Goal: Feedback & Contribution: Submit feedback/report problem

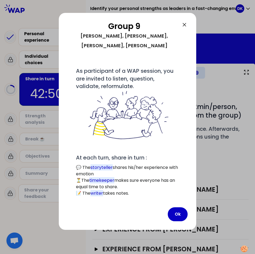
click at [185, 25] on icon at bounding box center [184, 24] width 3 height 3
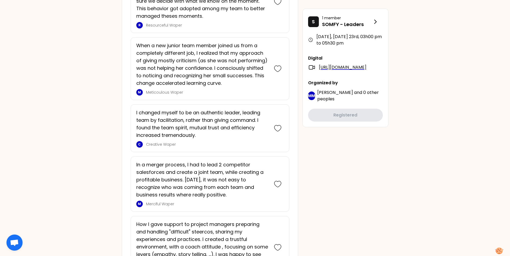
scroll to position [376, 0]
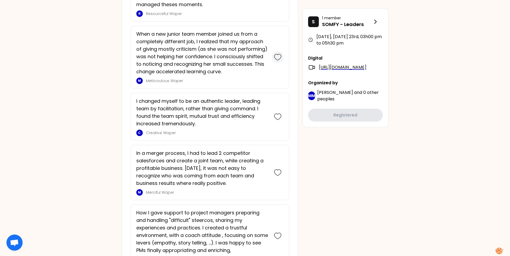
click at [277, 56] on icon at bounding box center [278, 57] width 8 height 8
click at [278, 117] on icon at bounding box center [278, 117] width 8 height 8
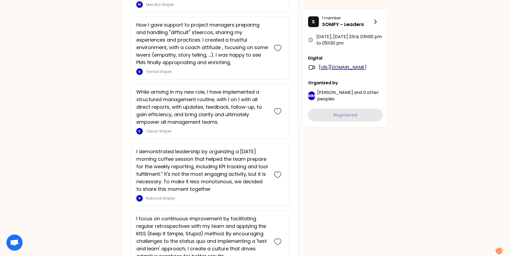
scroll to position [736, 0]
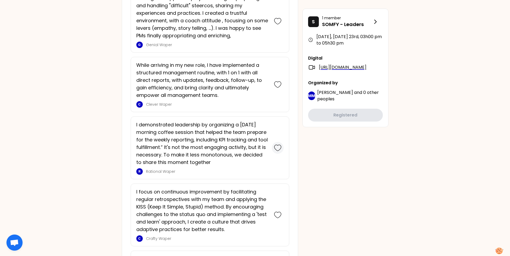
click at [274, 147] on icon at bounding box center [277, 148] width 7 height 6
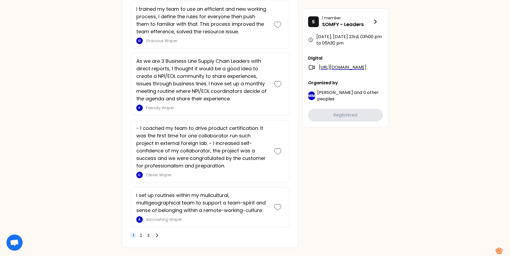
scroll to position [1540, 0]
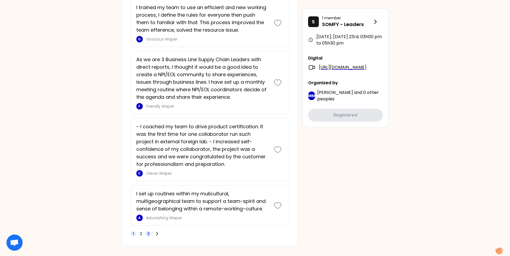
click at [151, 231] on span "3" at bounding box center [148, 233] width 5 height 5
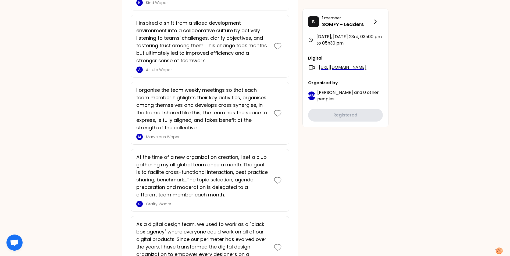
scroll to position [1086, 0]
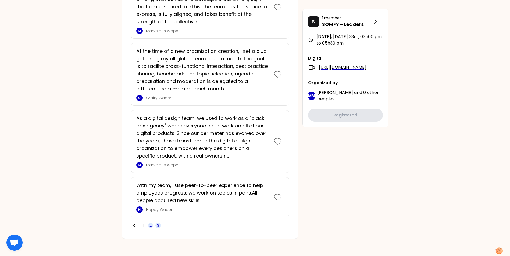
click at [150, 226] on span "2" at bounding box center [150, 225] width 2 height 5
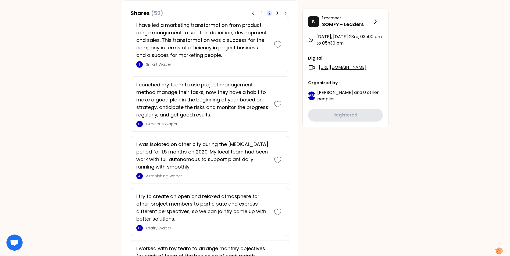
scroll to position [523, 0]
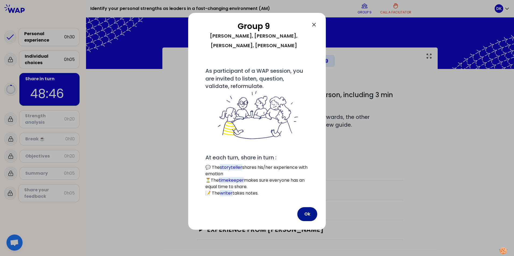
click at [306, 208] on button "Ok" at bounding box center [307, 215] width 20 height 14
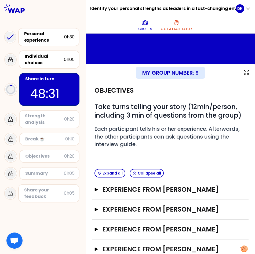
scroll to position [12, 0]
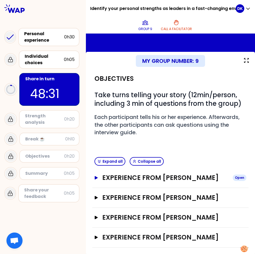
click at [129, 180] on h3 "Experience from [PERSON_NAME]" at bounding box center [165, 178] width 126 height 9
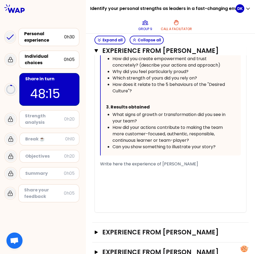
scroll to position [349, 0]
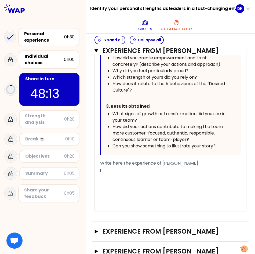
click at [139, 168] on div "j" at bounding box center [170, 170] width 141 height 6
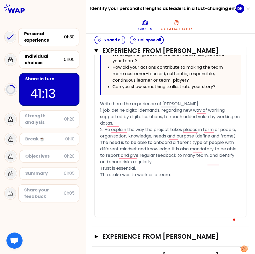
scroll to position [415, 0]
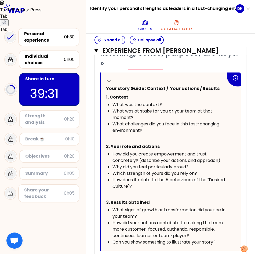
scroll to position [280, 0]
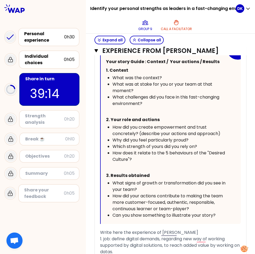
click at [51, 91] on p "39:14" at bounding box center [49, 93] width 39 height 19
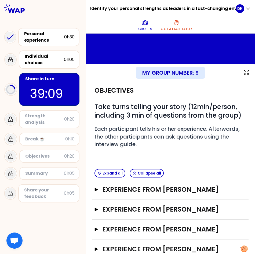
click at [72, 88] on div "Share in turn 39:09" at bounding box center [49, 89] width 60 height 33
click at [106, 25] on div "Group 9 Call a facilitator" at bounding box center [165, 25] width 141 height 16
click at [84, 119] on div "Personal experience 0h30 Individual choices 0h05 Share in turn 39:05 Strength a…" at bounding box center [43, 115] width 86 height 179
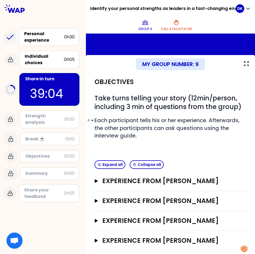
scroll to position [12, 0]
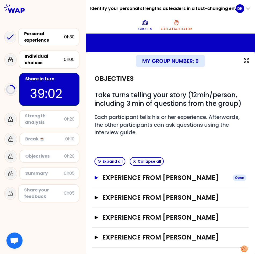
click at [105, 177] on h3 "Experience from laurent" at bounding box center [165, 178] width 126 height 9
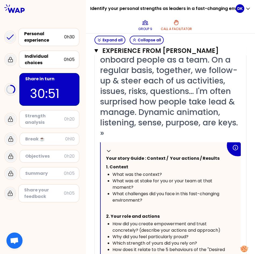
scroll to position [183, 0]
click at [137, 41] on button "Collapse all" at bounding box center [147, 40] width 34 height 9
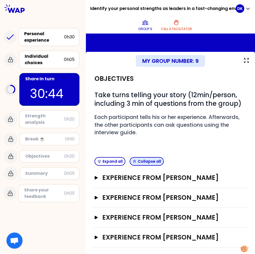
scroll to position [12, 0]
click at [112, 197] on h3 "Experience from dorota" at bounding box center [165, 198] width 126 height 9
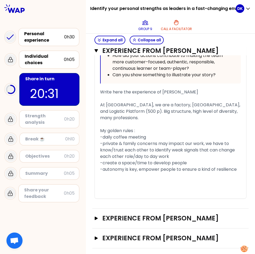
scroll to position [389, 0]
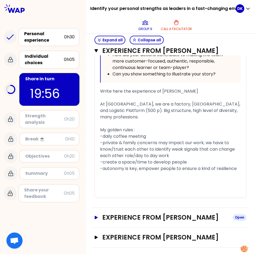
click at [159, 218] on h3 "Experience from Emilie Meurice" at bounding box center [165, 217] width 126 height 9
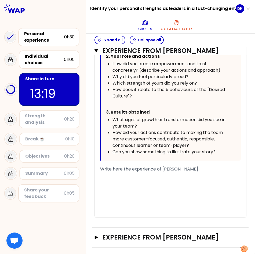
scroll to position [748, 0]
click at [106, 174] on div "﻿" at bounding box center [170, 176] width 141 height 6
click at [146, 37] on button "Collapse all" at bounding box center [147, 40] width 34 height 9
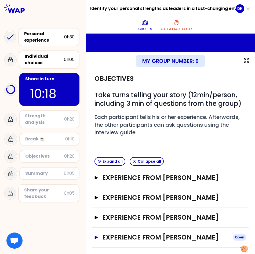
click at [152, 237] on h3 "Experience from Donghee Kim" at bounding box center [165, 237] width 126 height 9
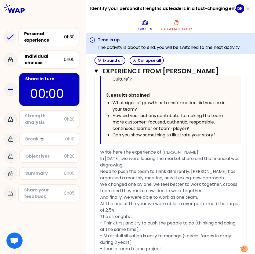
scroll to position [398, 0]
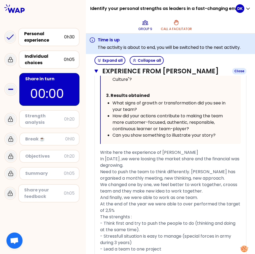
click at [97, 70] on icon "button" at bounding box center [96, 71] width 3 height 3
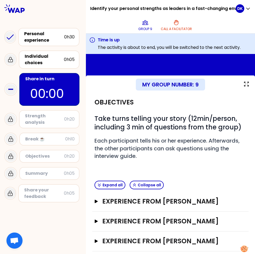
scroll to position [32, 0]
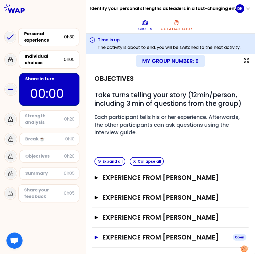
click at [107, 237] on h3 "Experience from Donghee Kim" at bounding box center [165, 237] width 126 height 9
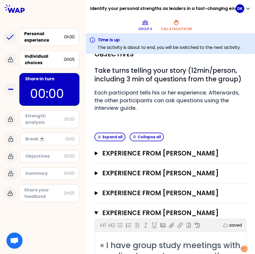
scroll to position [54, 0]
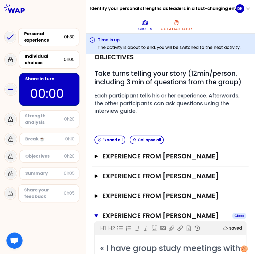
click at [96, 215] on icon "button" at bounding box center [96, 216] width 3 height 3
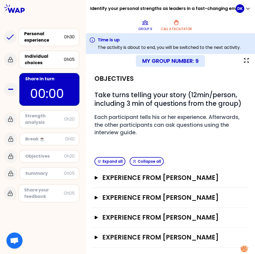
scroll to position [32, 0]
click at [97, 177] on icon "button" at bounding box center [96, 177] width 3 height 3
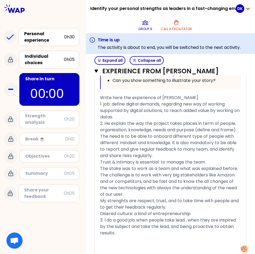
scroll to position [462, 0]
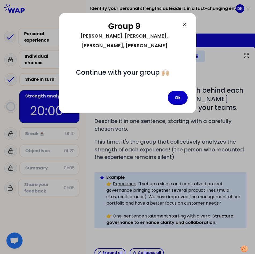
scroll to position [108, 0]
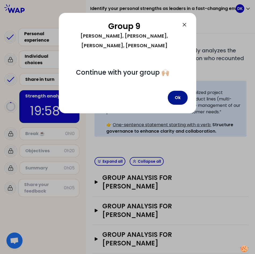
click at [181, 91] on button "Ok" at bounding box center [178, 98] width 20 height 14
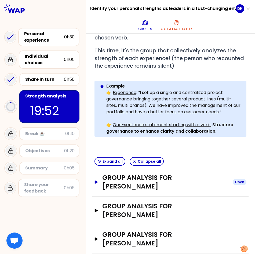
click at [233, 179] on div "Open" at bounding box center [240, 182] width 14 height 6
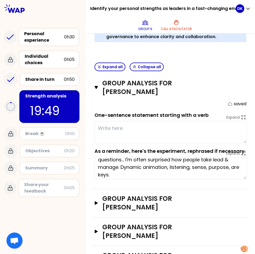
scroll to position [30, 0]
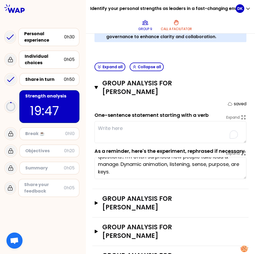
click at [110, 123] on textarea "To enrich screen reader interactions, please activate Accessibility in Grammarl…" at bounding box center [171, 132] width 152 height 22
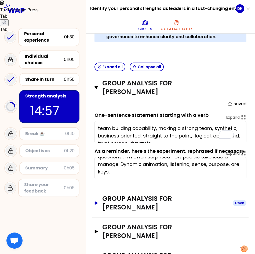
type textarea "team building capability, making a strong team, synthetic, business oriented, s…"
click at [96, 201] on icon "button" at bounding box center [96, 202] width 3 height 3
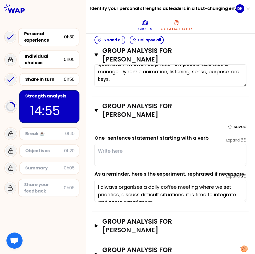
scroll to position [297, 0]
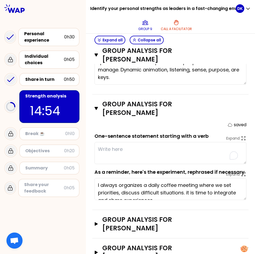
click at [109, 146] on textarea "To enrich screen reader interactions, please activate Accessibility in Grammarl…" at bounding box center [171, 153] width 152 height 22
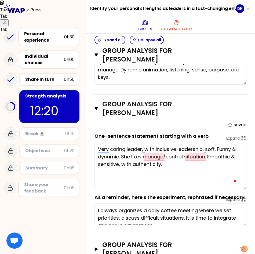
drag, startPoint x: 240, startPoint y: 151, endPoint x: 235, endPoint y: 177, distance: 25.8
click at [235, 177] on textarea "Very caring leader, with inclusive leadership, soft. Funny & dynamic. She likes…" at bounding box center [171, 165] width 152 height 47
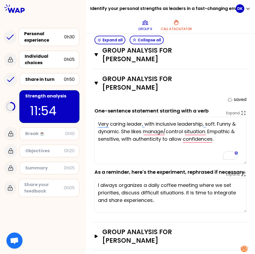
drag, startPoint x: 242, startPoint y: 195, endPoint x: 240, endPoint y: 208, distance: 12.5
click at [240, 208] on textarea "I always organizes a daily coffee meeting where we set priorities, discuss diff…" at bounding box center [171, 195] width 152 height 34
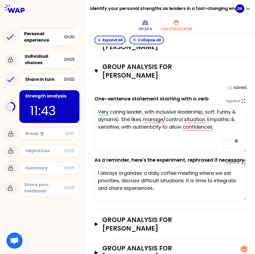
scroll to position [335, 0]
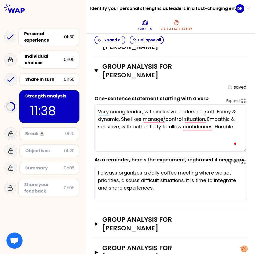
type textarea "Very caring leader, with inclusive leadership, soft. Funny & dynamic. She likes…"
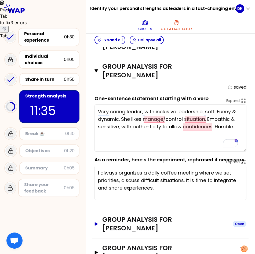
click at [237, 221] on div "Open" at bounding box center [240, 224] width 14 height 6
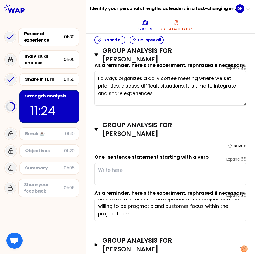
scroll to position [3, 0]
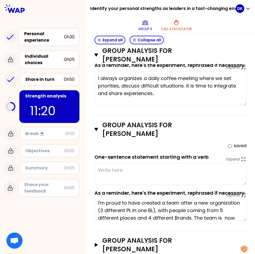
click at [158, 163] on textarea at bounding box center [171, 174] width 152 height 22
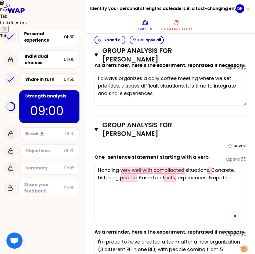
drag, startPoint x: 242, startPoint y: 173, endPoint x: 245, endPoint y: 212, distance: 39.1
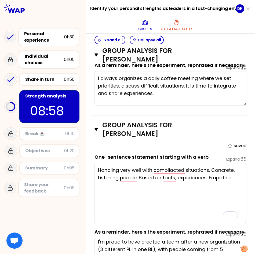
type textarea "Handling very well with compliacted situations. Concrete. Listening people. Bas…"
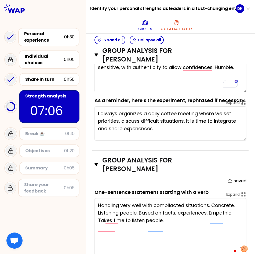
scroll to position [388, 0]
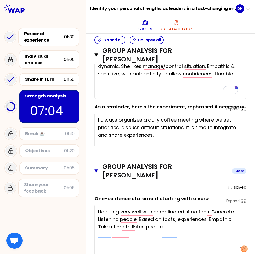
click at [95, 170] on icon "button" at bounding box center [96, 171] width 3 height 3
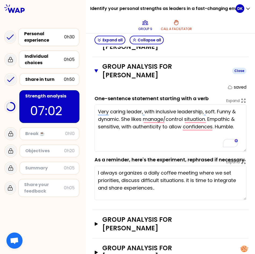
click at [95, 69] on icon "button" at bounding box center [96, 70] width 3 height 3
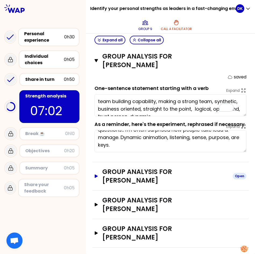
scroll to position [202, 0]
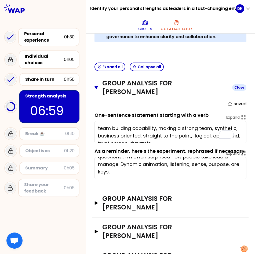
click at [97, 85] on icon "button" at bounding box center [96, 87] width 3 height 4
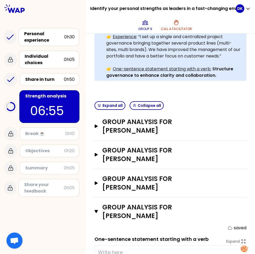
scroll to position [202, 0]
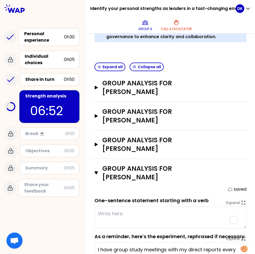
click at [106, 207] on textarea "To enrich screen reader interactions, please activate Accessibility in Grammarl…" at bounding box center [171, 218] width 152 height 22
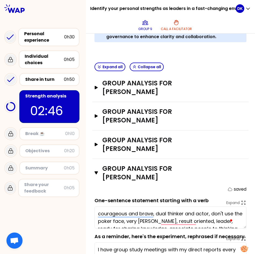
type textarea "courageous and brave, dual thinker and actor, don't use the poker face, very fr…"
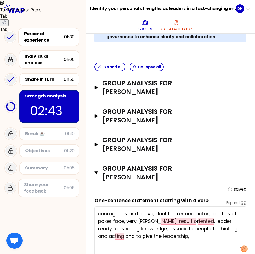
drag, startPoint x: 240, startPoint y: 192, endPoint x: 231, endPoint y: 228, distance: 37.4
click at [231, 228] on textarea "courageous and brave, dual thinker and actor, don't use the poker face, very fr…" at bounding box center [171, 236] width 152 height 58
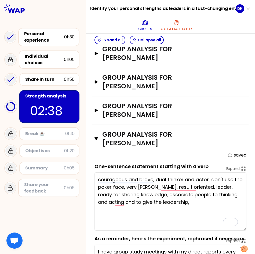
scroll to position [239, 0]
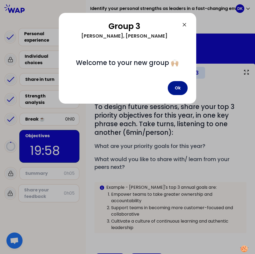
click at [172, 92] on button "Ok" at bounding box center [178, 88] width 20 height 14
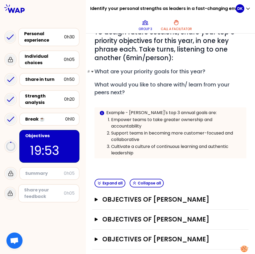
scroll to position [77, 0]
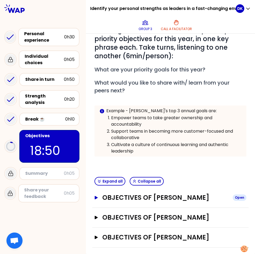
click at [237, 199] on div "Open" at bounding box center [240, 198] width 14 height 6
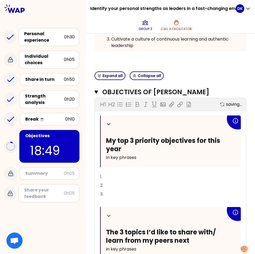
scroll to position [184, 0]
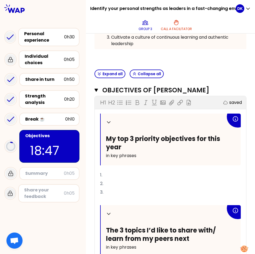
click at [114, 178] on p "1." at bounding box center [170, 175] width 141 height 9
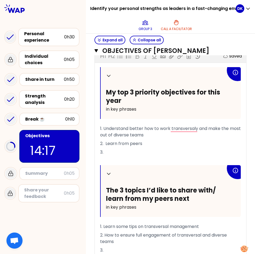
scroll to position [311, 0]
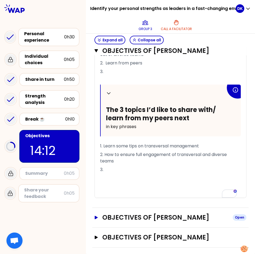
click at [240, 216] on div "Open" at bounding box center [240, 218] width 14 height 6
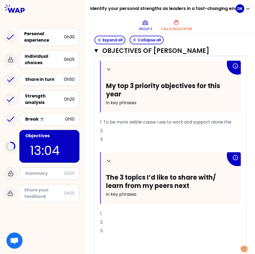
scroll to position [505, 0]
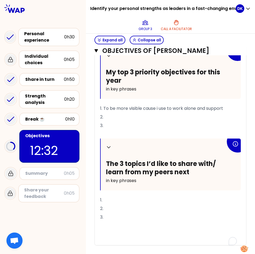
click at [119, 117] on p "2." at bounding box center [170, 117] width 141 height 9
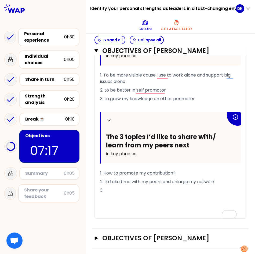
scroll to position [539, 0]
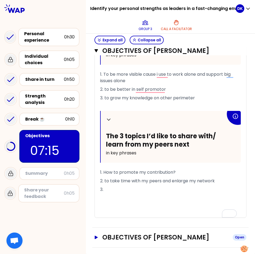
click at [139, 239] on h3 "Objectives of [PERSON_NAME]" at bounding box center [165, 237] width 126 height 9
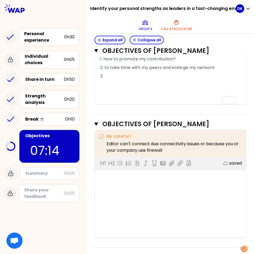
click at [112, 184] on div "H1 H2 Export saved" at bounding box center [171, 197] width 152 height 81
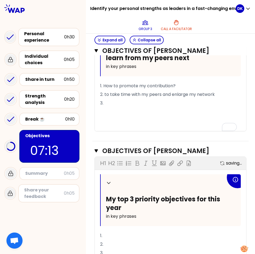
scroll to position [653, 0]
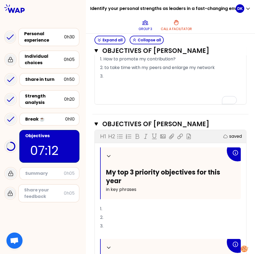
click at [110, 210] on p "1." at bounding box center [170, 209] width 141 height 9
click at [112, 214] on p "2." at bounding box center [170, 217] width 141 height 9
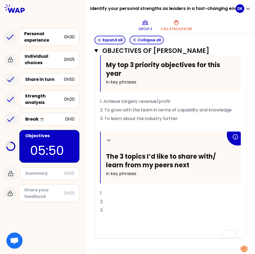
scroll to position [761, 0]
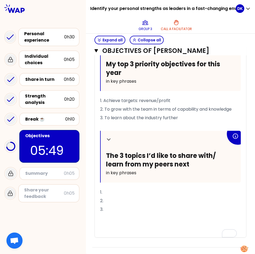
click at [106, 193] on p "1." at bounding box center [170, 192] width 141 height 9
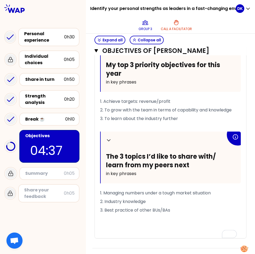
scroll to position [761, 0]
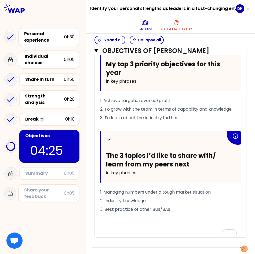
click at [147, 228] on p "﻿" at bounding box center [170, 227] width 141 height 9
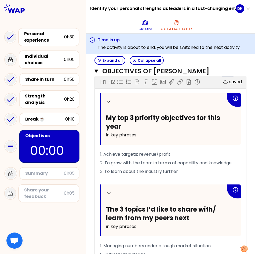
scroll to position [701, 0]
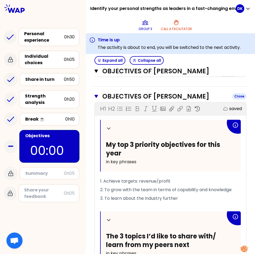
click at [97, 97] on icon "button" at bounding box center [96, 96] width 3 height 3
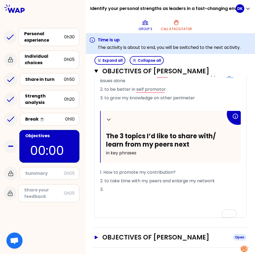
scroll to position [560, 0]
click at [99, 75] on button "Objectives of [PERSON_NAME] Close" at bounding box center [171, 71] width 152 height 9
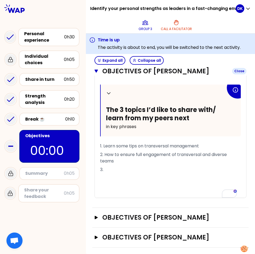
click at [95, 73] on icon "button" at bounding box center [96, 71] width 3 height 4
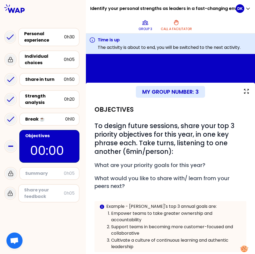
scroll to position [0, 0]
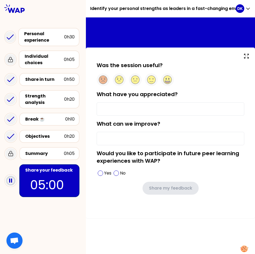
click at [108, 112] on input "What have you appreciated?" at bounding box center [171, 108] width 148 height 13
type input "It was a great opportunity to learn from our colleagues."
click at [102, 137] on input "What can we improve?" at bounding box center [171, 138] width 148 height 13
click at [101, 173] on span at bounding box center [100, 173] width 5 height 5
click at [117, 140] on input "What can we improve?" at bounding box center [171, 138] width 148 height 13
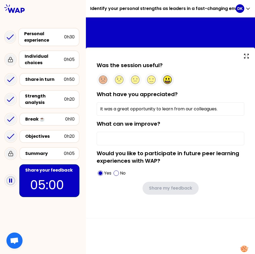
click at [166, 81] on circle at bounding box center [168, 80] width 8 height 8
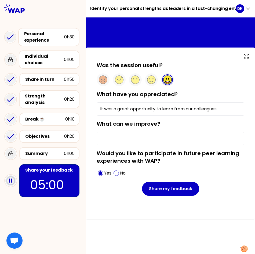
click at [107, 135] on input "What can we improve?" at bounding box center [171, 138] width 148 height 13
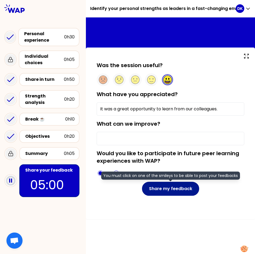
click at [159, 192] on button "Share my feedback" at bounding box center [170, 189] width 57 height 14
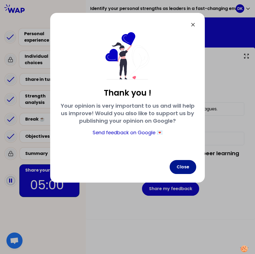
click at [180, 165] on button "Close" at bounding box center [183, 167] width 27 height 14
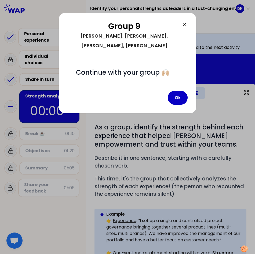
click at [181, 91] on button "Ok" at bounding box center [178, 98] width 20 height 14
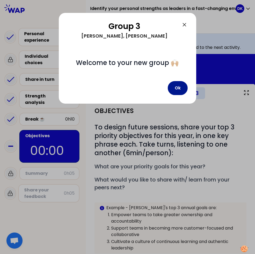
click at [179, 90] on button "Ok" at bounding box center [178, 88] width 20 height 14
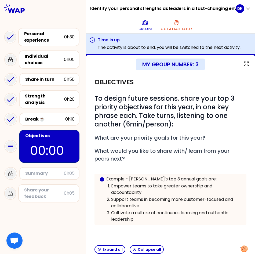
scroll to position [97, 0]
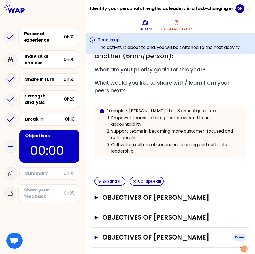
click at [102, 240] on button "Objectives of [PERSON_NAME] Open" at bounding box center [171, 237] width 152 height 9
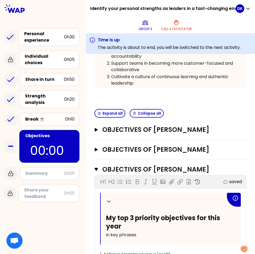
scroll to position [151, 0]
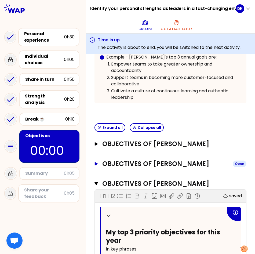
click at [103, 164] on h3 "Objectives of [PERSON_NAME]" at bounding box center [165, 164] width 126 height 9
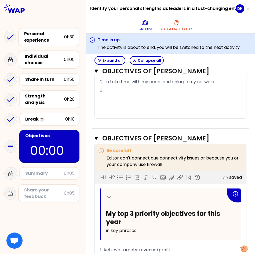
scroll to position [446, 0]
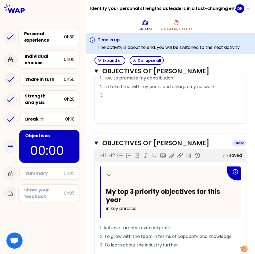
click at [97, 143] on icon "button" at bounding box center [96, 143] width 3 height 3
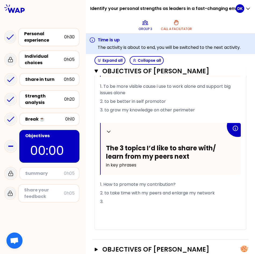
scroll to position [298, 0]
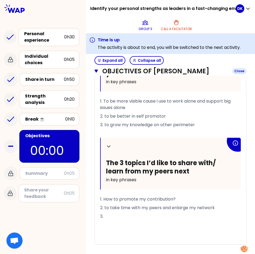
click at [96, 72] on icon "button" at bounding box center [96, 71] width 3 height 3
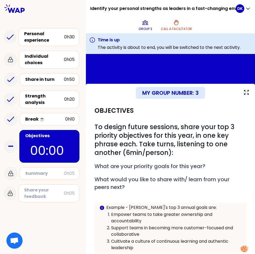
scroll to position [0, 0]
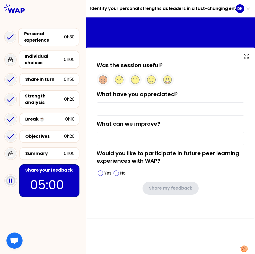
type input "It was a great opportunity to learn from our colleagues."
